Goal: Browse casually

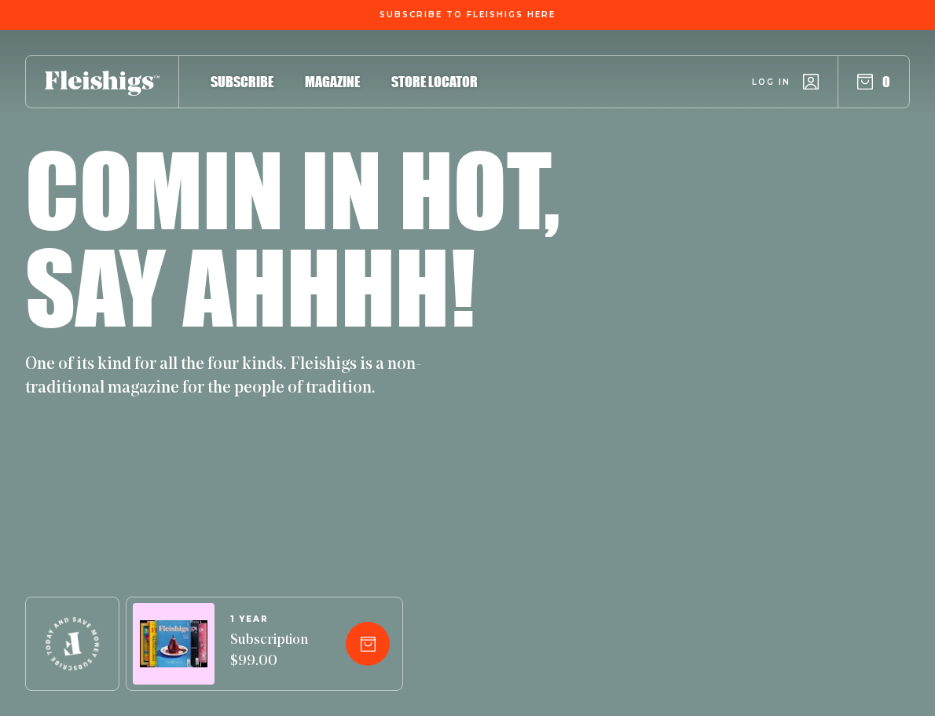
scroll to position [8565, 0]
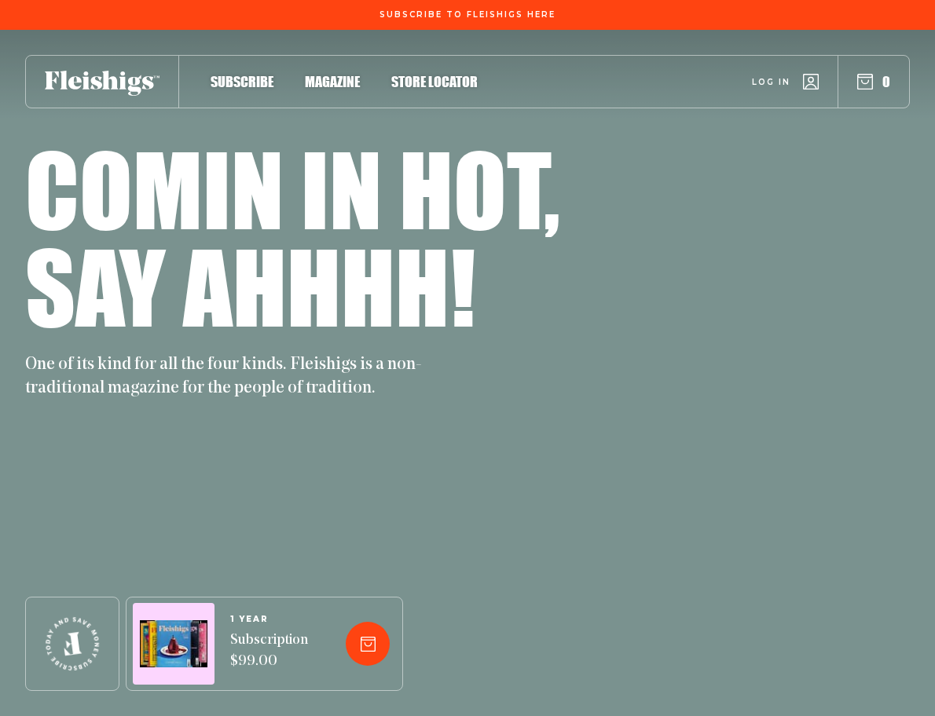
scroll to position [8565, 0]
